Goal: Information Seeking & Learning: Learn about a topic

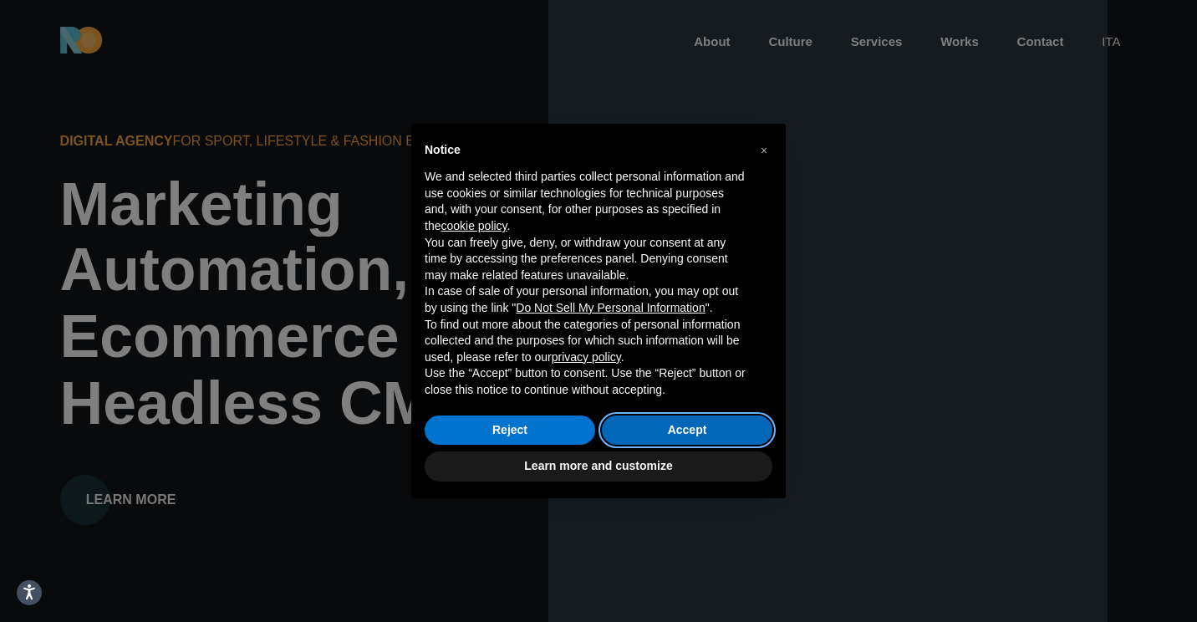
click at [664, 425] on button "Accept" at bounding box center [687, 430] width 171 height 30
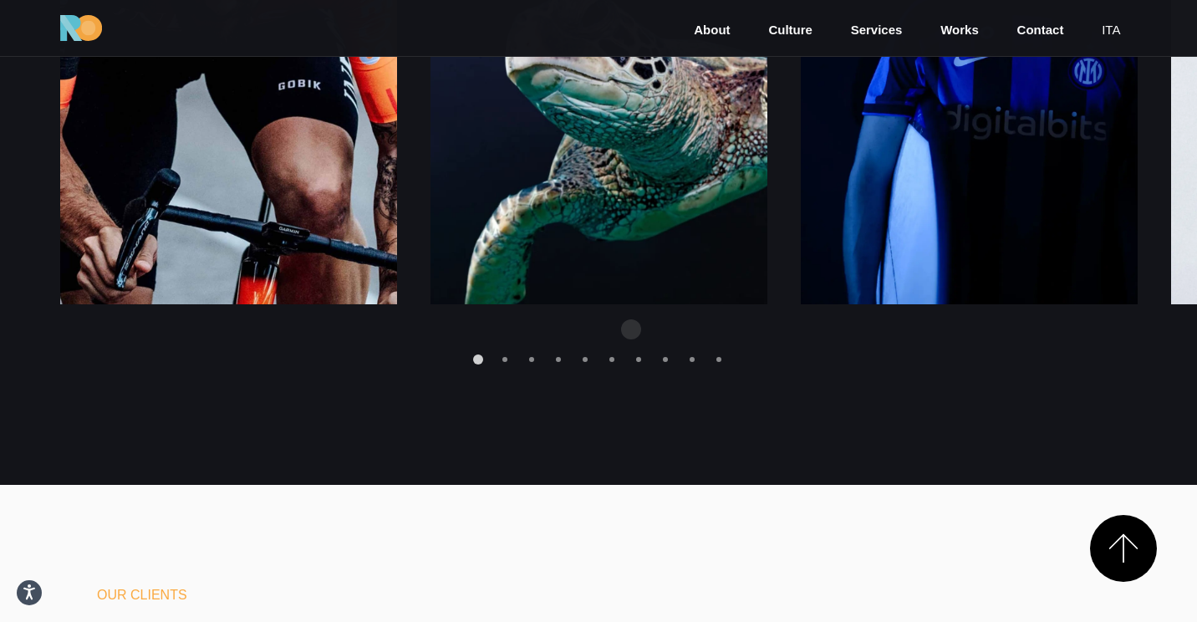
scroll to position [2378, 0]
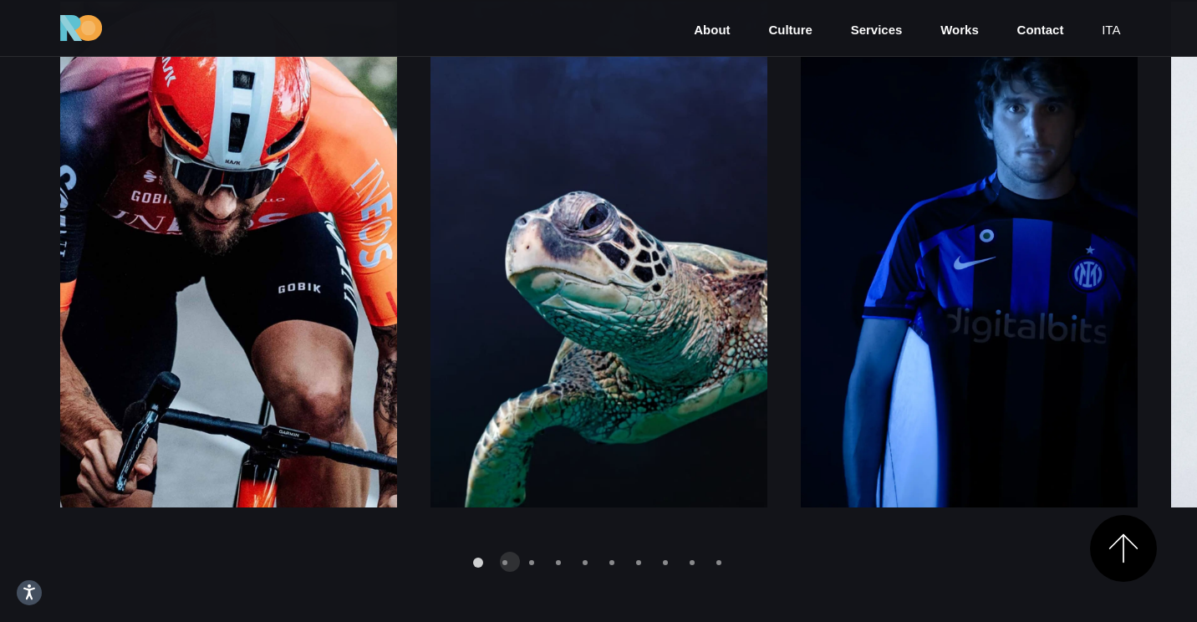
click at [510, 562] on div at bounding box center [599, 539] width 1078 height 64
click at [497, 564] on div at bounding box center [599, 539] width 1078 height 64
click at [505, 563] on div "Go to slide 2" at bounding box center [504, 562] width 5 height 5
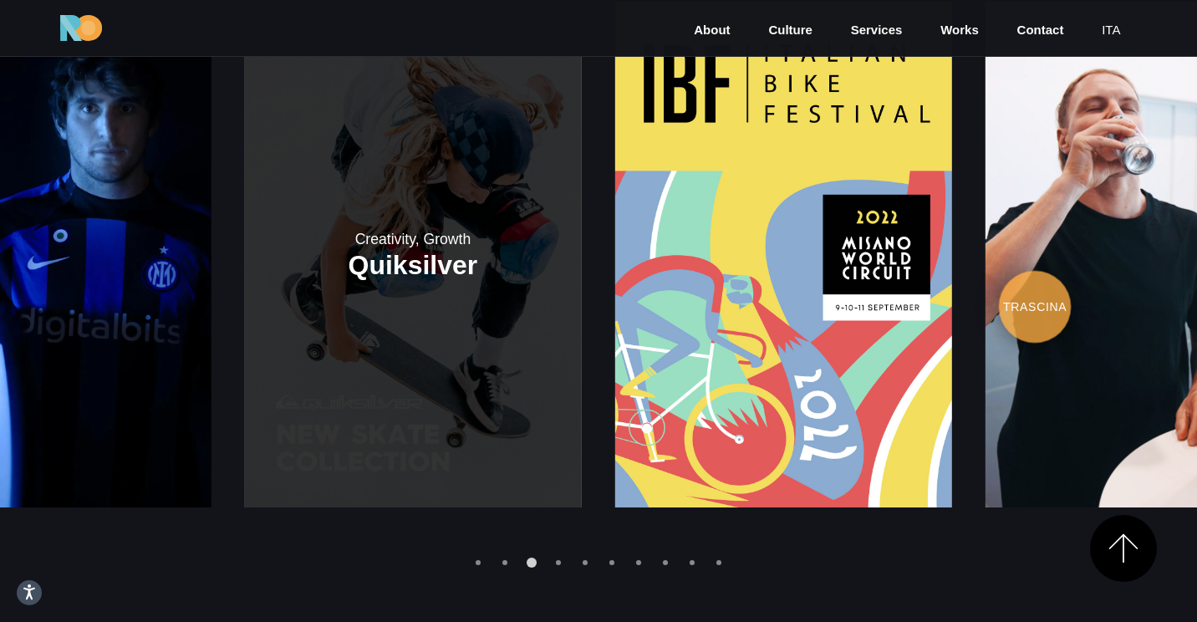
click at [451, 380] on link at bounding box center [412, 255] width 337 height 506
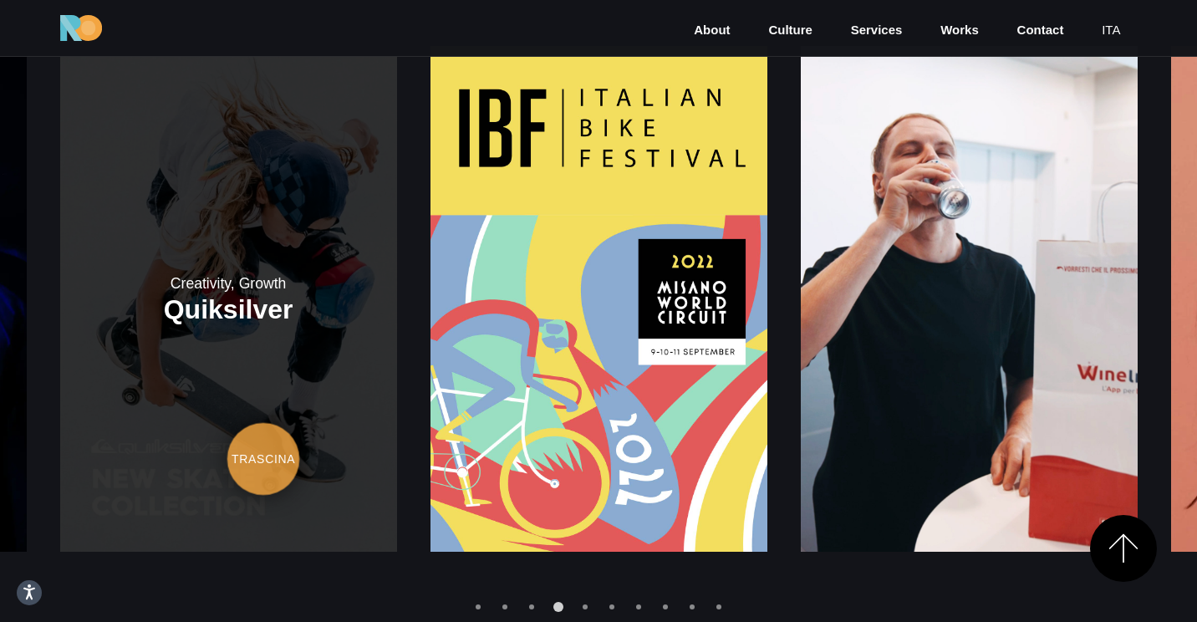
scroll to position [2331, 0]
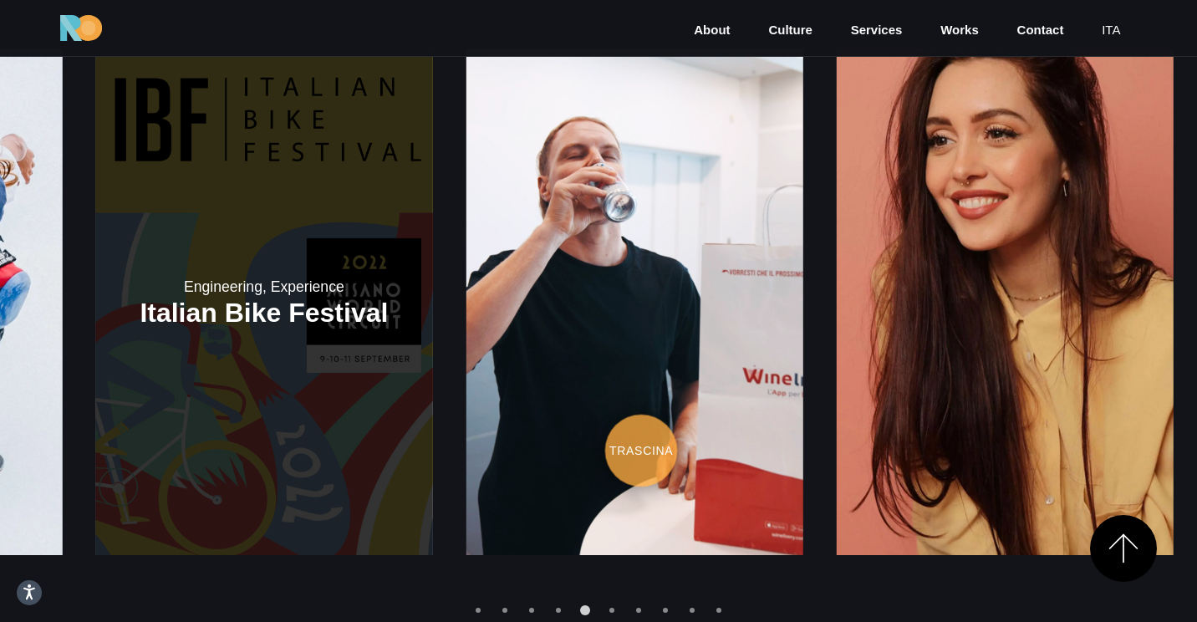
click at [138, 432] on link at bounding box center [263, 302] width 337 height 506
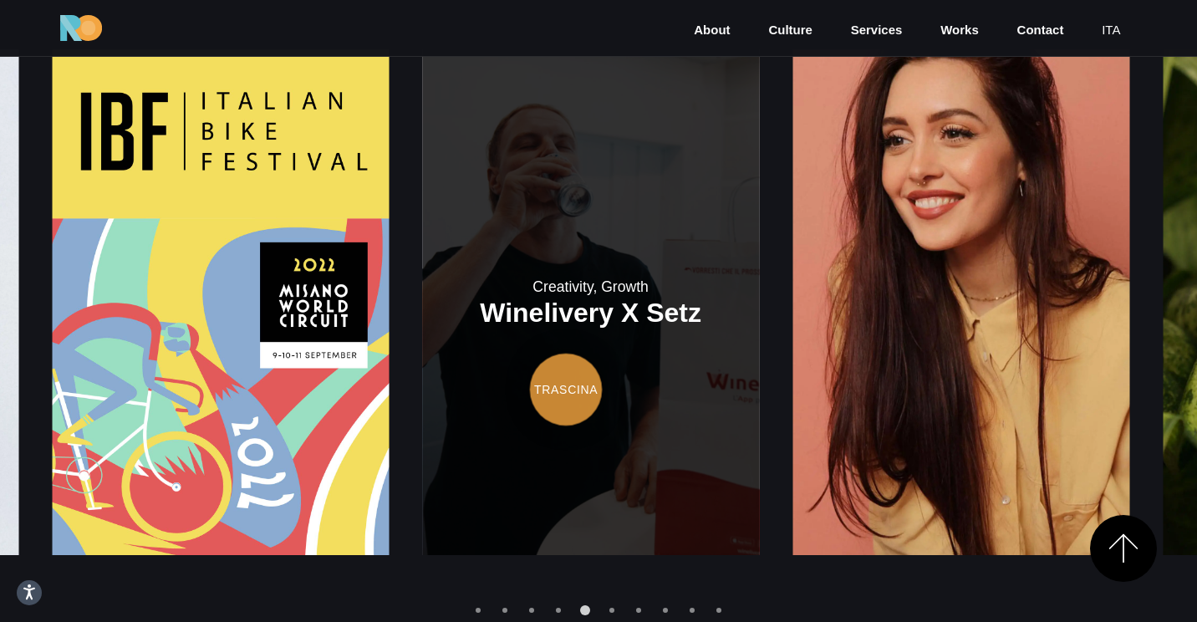
click at [422, 384] on link at bounding box center [590, 302] width 337 height 506
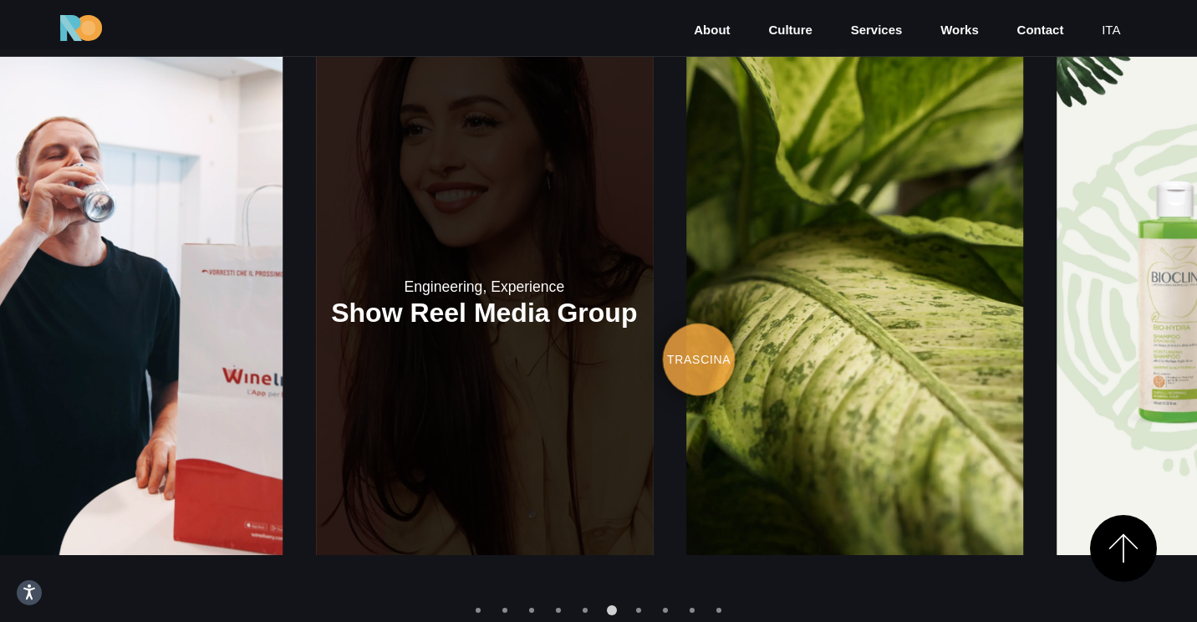
click at [316, 349] on link at bounding box center [484, 302] width 337 height 506
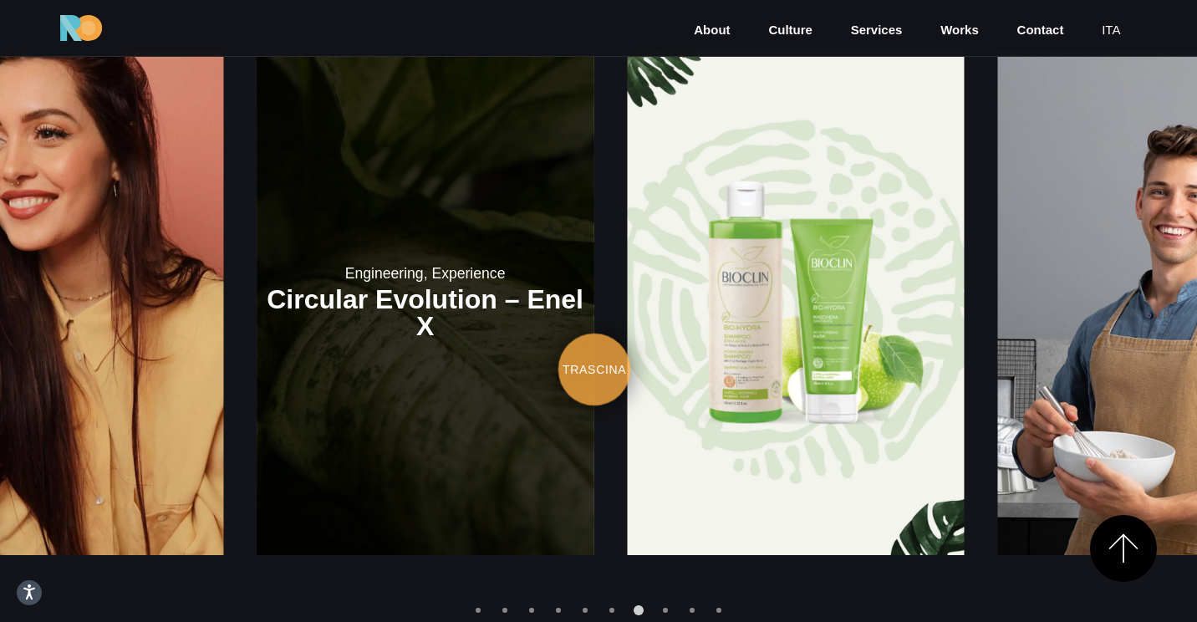
click at [257, 369] on link at bounding box center [425, 302] width 337 height 506
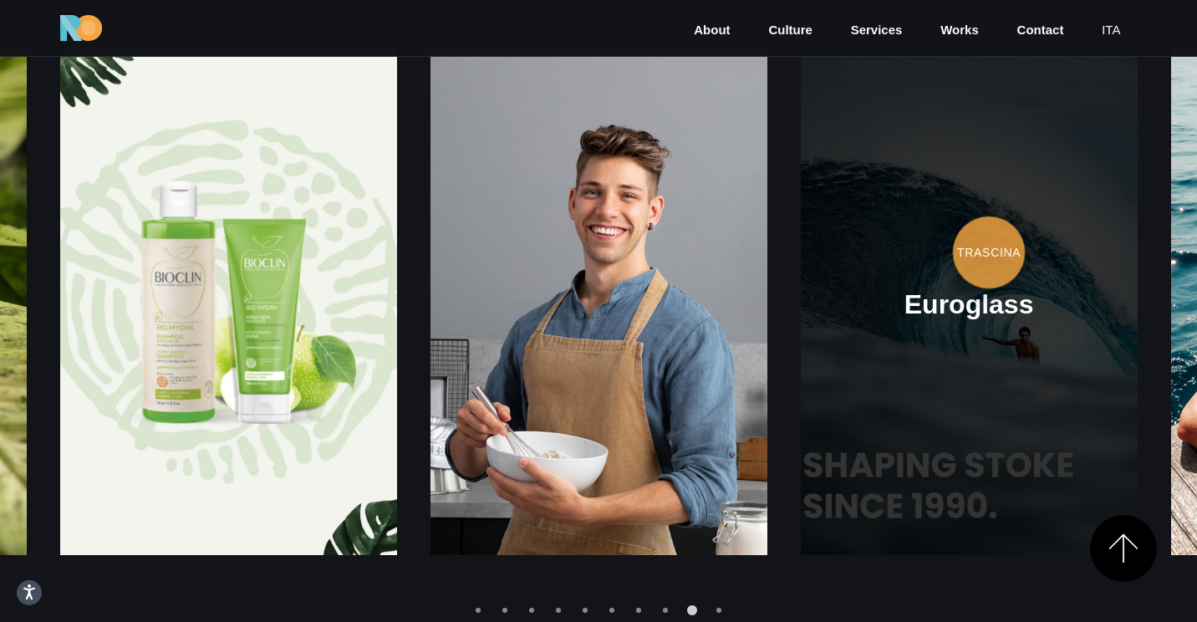
click at [801, 227] on link at bounding box center [969, 302] width 337 height 506
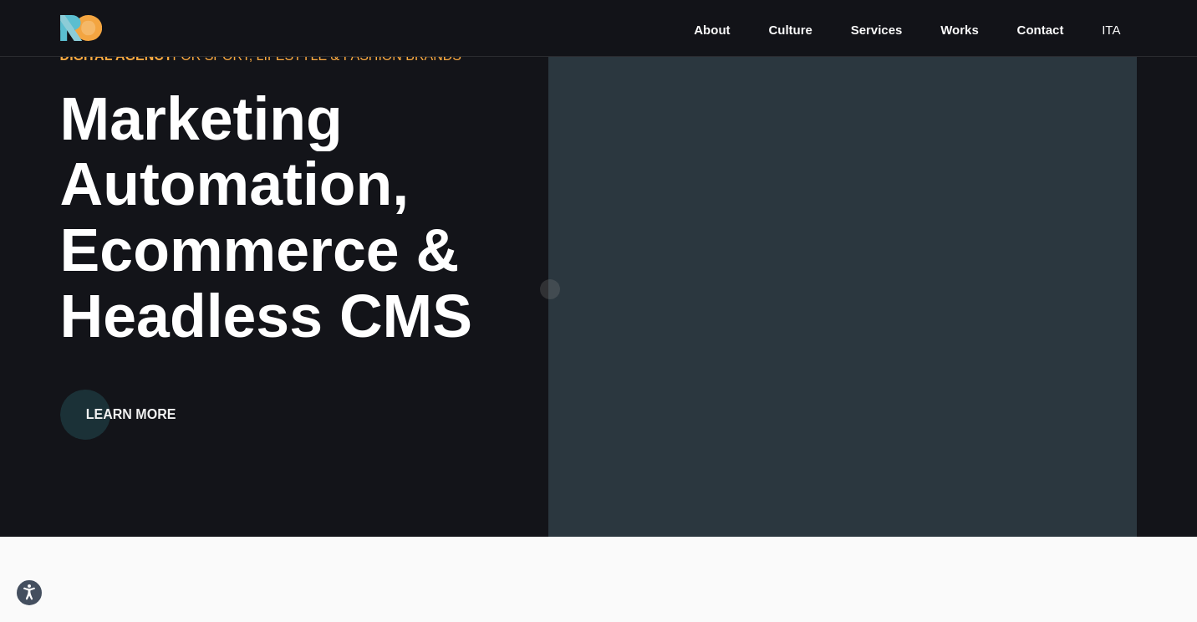
scroll to position [0, 0]
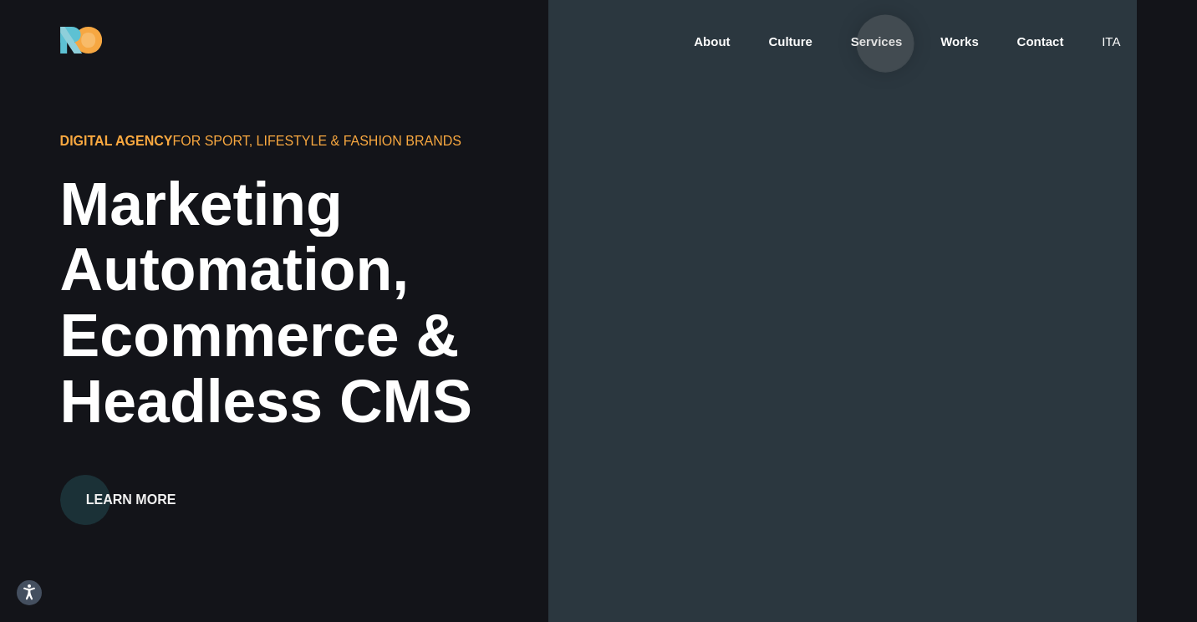
click at [885, 43] on link "Services" at bounding box center [876, 42] width 55 height 19
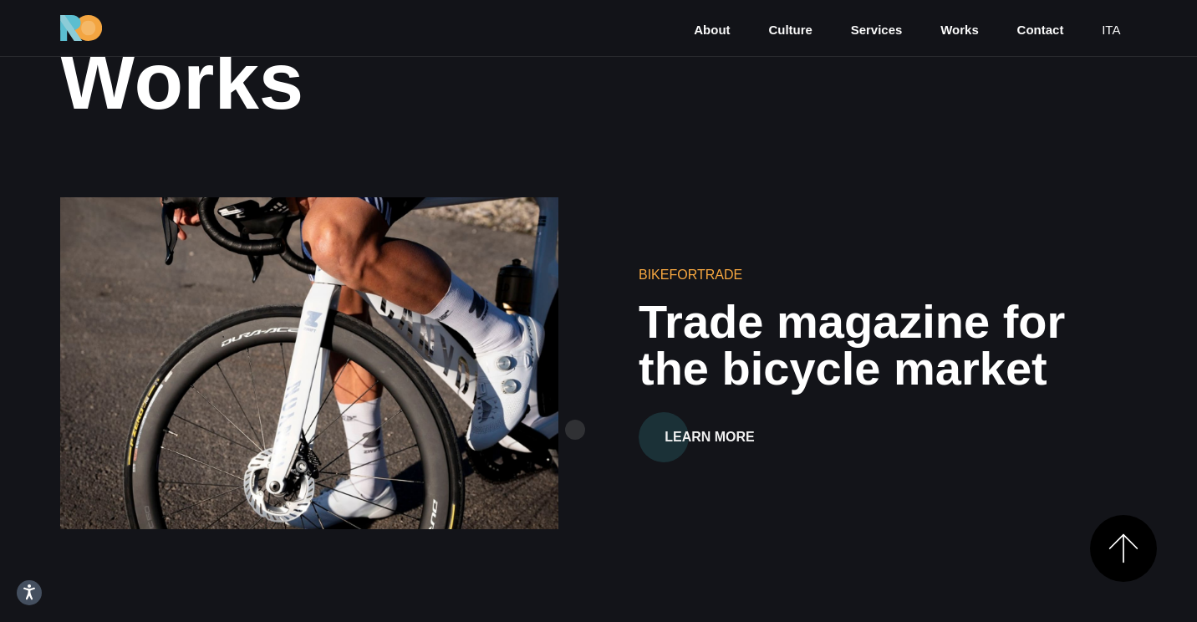
scroll to position [69, 0]
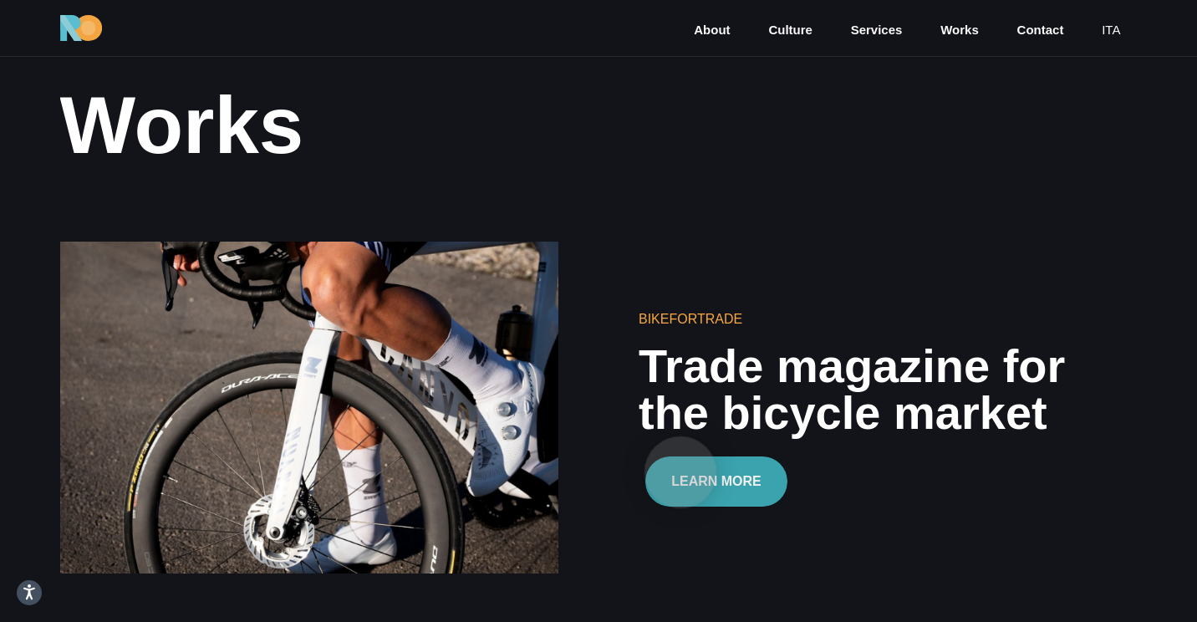
click at [680, 475] on button "Learn More" at bounding box center [716, 481] width 142 height 50
